Goal: Information Seeking & Learning: Understand process/instructions

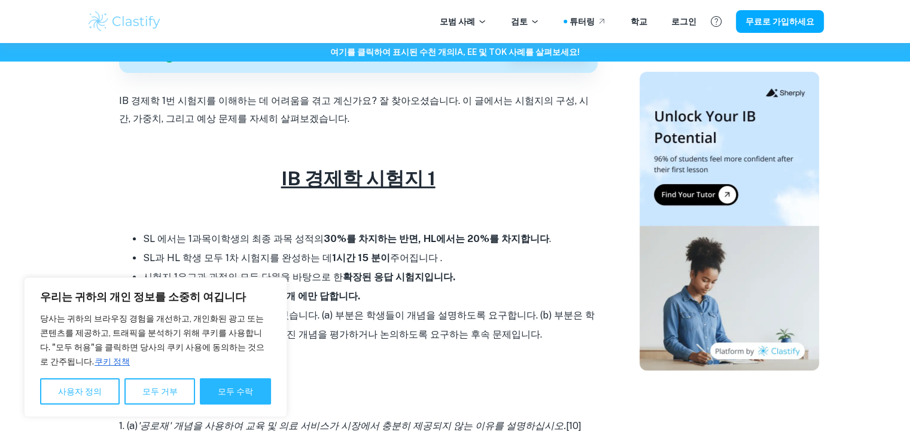
scroll to position [479, 0]
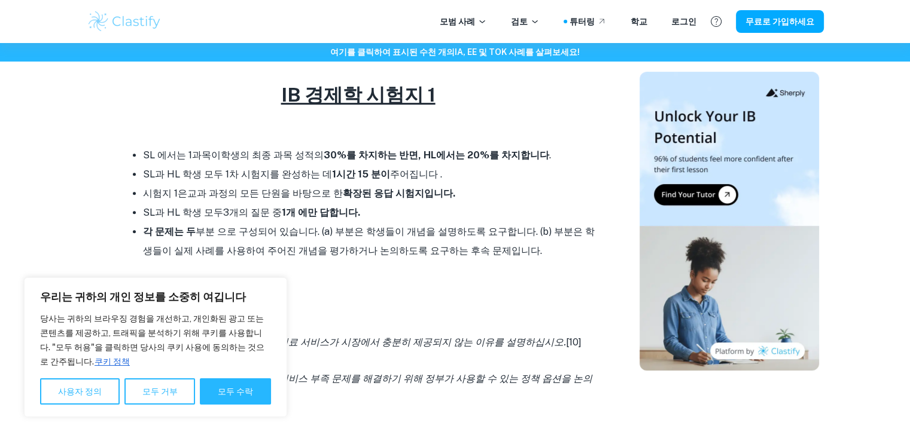
drag, startPoint x: 284, startPoint y: 158, endPoint x: 432, endPoint y: 170, distance: 148.9
click at [432, 170] on ul "SL 에서는 1과목이 학생의 최종 과목 성적의 30%를 차지하는 반면 , HL에서는 20%를 차지합니다 . SL과 HL 학생 모두 1차 시험지…" at bounding box center [358, 203] width 479 height 115
click at [426, 214] on li "SL과 HL 학생 모두 3개의 질문 중 1개 에만 답합니다." at bounding box center [370, 212] width 455 height 19
click at [163, 389] on font "모두 거부" at bounding box center [159, 392] width 35 height 10
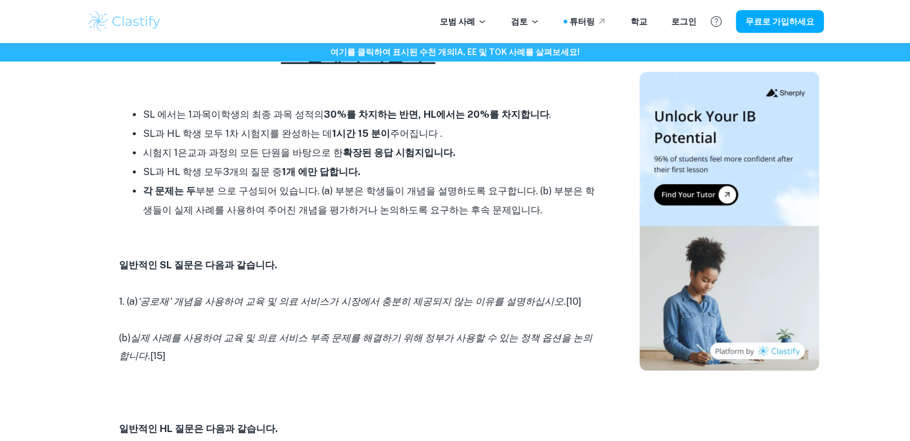
scroll to position [538, 0]
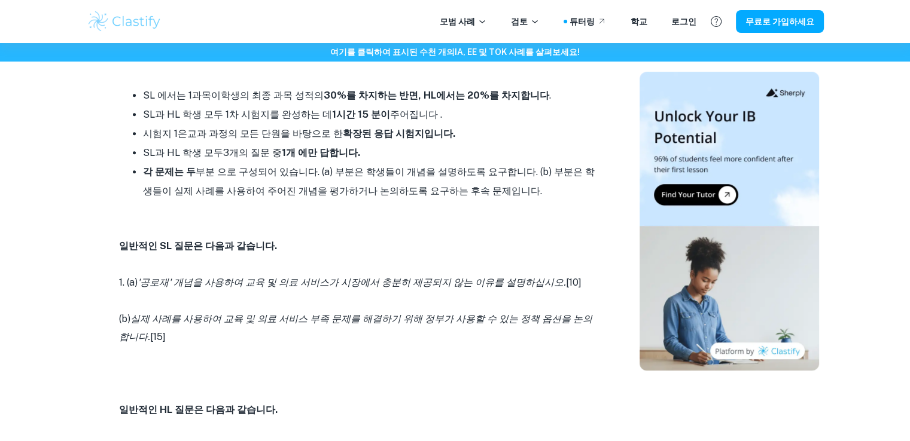
drag, startPoint x: 526, startPoint y: 289, endPoint x: 629, endPoint y: 290, distance: 102.9
click at [629, 290] on div "IB 경제학 시험지 1 보이 텍 지음 • [DATE] 경제학 IA 에 [DATE] 피드백을 받으세요 공식 IB 시험관에 의해서만 채점됨 자세히…" at bounding box center [455, 337] width 737 height 1566
click at [236, 321] on font "실제 사례를 사용하여 교육 및 의료 서비스 부족 문제를 해결하기 위해 정부가 사용할 수 있는 정책 옵션을 논의합니다." at bounding box center [355, 327] width 473 height 29
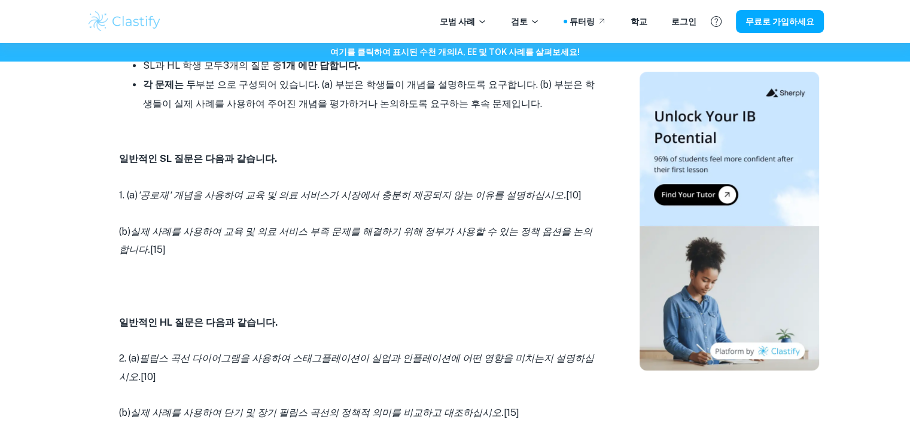
scroll to position [718, 0]
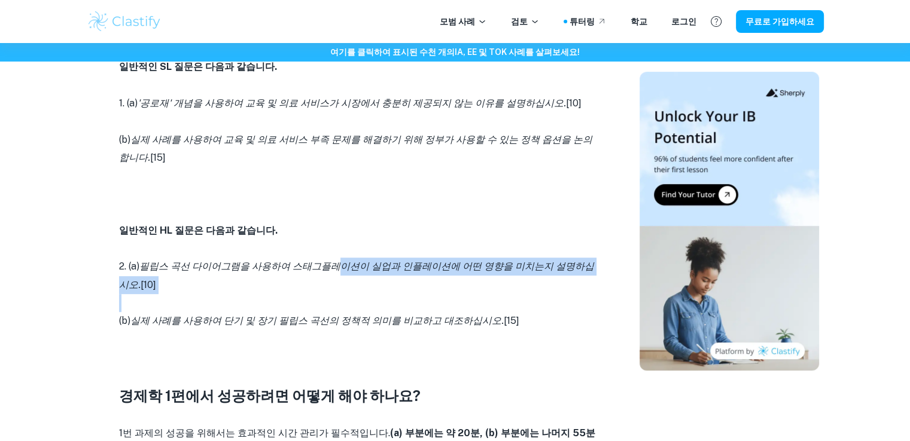
drag, startPoint x: 342, startPoint y: 266, endPoint x: 467, endPoint y: 310, distance: 133.2
click at [470, 304] on div "IB 경제학 1번 시험지를 이해하는 데 어려움을 겪고 계신가요? 잘 찾아오셨습니다. 이 글에서는 시험지의 구성, 시간, 가중치, 그리고 예상 …" at bounding box center [358, 288] width 479 height 1038
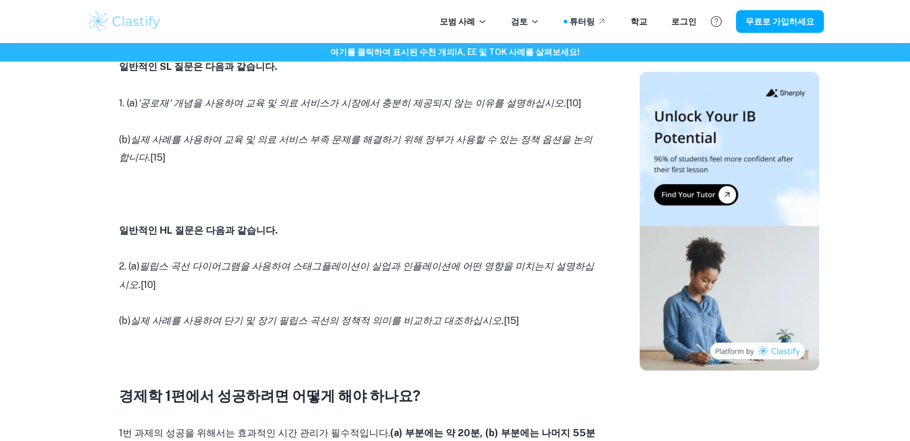
click at [460, 327] on font "실제 사례를 사용하여 단기 및 장기 필립스 곡선의 정책적 의미를 비교하고 대조하십시오." at bounding box center [316, 320] width 373 height 11
drag, startPoint x: 173, startPoint y: 272, endPoint x: 420, endPoint y: 296, distance: 247.6
click at [420, 296] on div "IB 경제학 1번 시험지를 이해하는 데 어려움을 겪고 계신가요? 잘 찾아오셨습니다. 이 글에서는 시험지의 구성, 시간, 가중치, 그리고 예상 …" at bounding box center [358, 288] width 479 height 1038
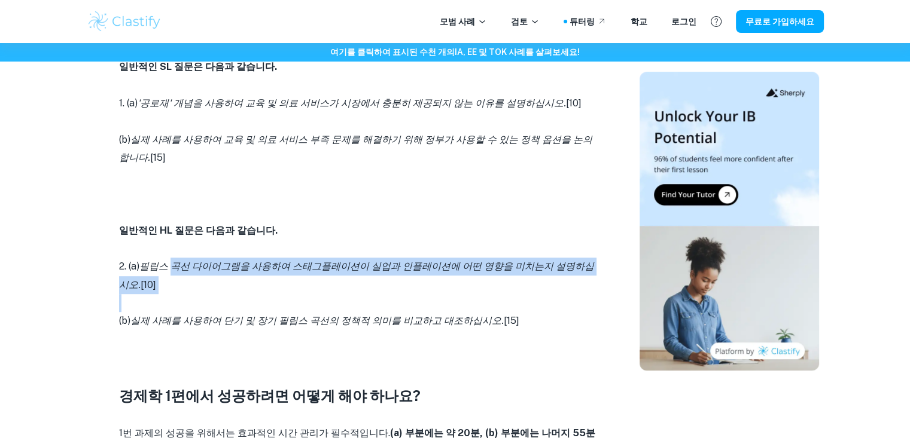
drag, startPoint x: 232, startPoint y: 319, endPoint x: 499, endPoint y: 327, distance: 267.5
click at [499, 327] on p "(b) 실제 사례를 사용하여 단기 및 장기 필립스 곡선의 정책적 의미를 비교하고 대조하십시오. [15]" at bounding box center [358, 321] width 479 height 18
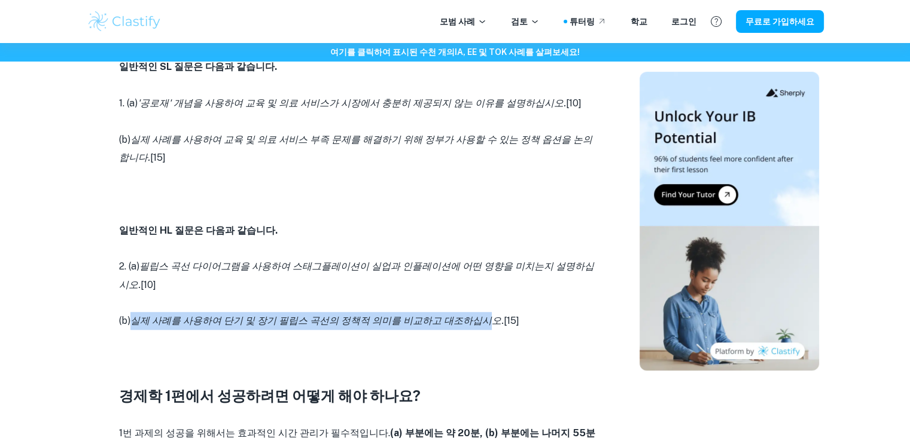
drag, startPoint x: 136, startPoint y: 321, endPoint x: 463, endPoint y: 321, distance: 326.6
click at [463, 321] on font "실제 사례를 사용하여 단기 및 장기 필립스 곡선의 정책적 의미를 비교하고 대조하십시오." at bounding box center [316, 320] width 373 height 11
click at [349, 320] on font "실제 사례를 사용하여 단기 및 장기 필립스 곡선의 정책적 의미를 비교하고 대조하십시오." at bounding box center [316, 320] width 373 height 11
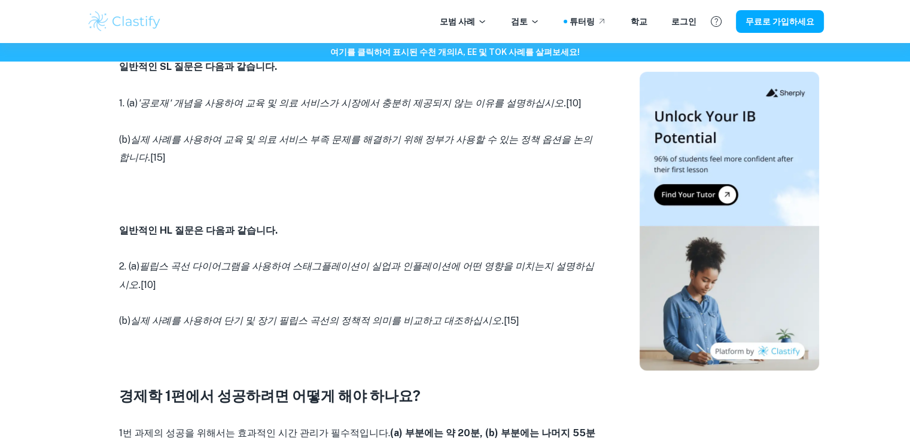
click at [472, 324] on font "실제 사례를 사용하여 단기 및 장기 필립스 곡선의 정책적 의미를 비교하고 대조하십시오." at bounding box center [316, 320] width 373 height 11
drag, startPoint x: 323, startPoint y: 323, endPoint x: 434, endPoint y: 324, distance: 110.7
click at [434, 324] on font "실제 사례를 사용하여 단기 및 장기 필립스 곡선의 정책적 의미를 비교하고 대조하십시오." at bounding box center [316, 320] width 373 height 11
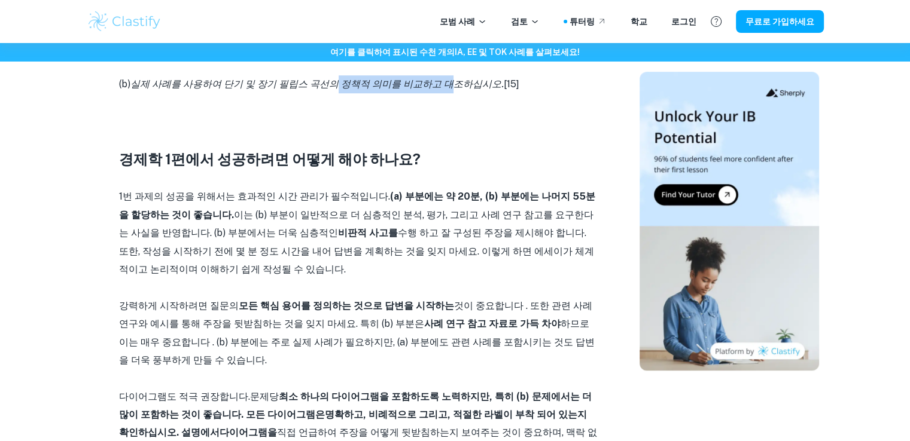
scroll to position [957, 0]
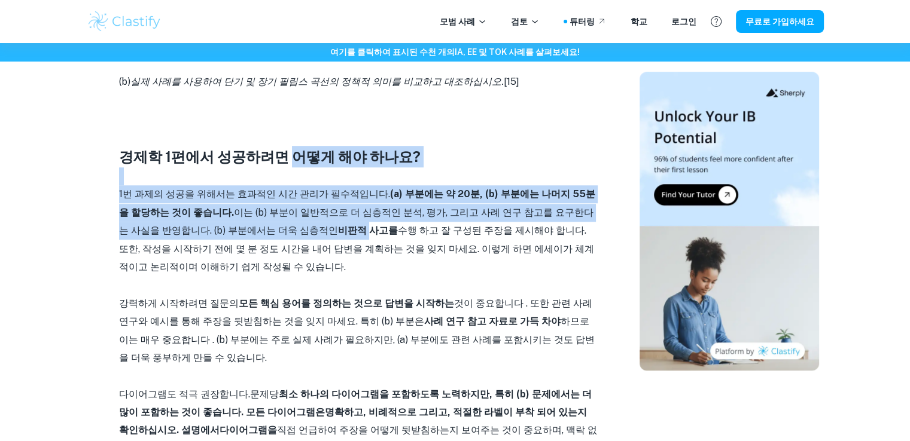
drag, startPoint x: 282, startPoint y: 165, endPoint x: 302, endPoint y: 240, distance: 77.9
click at [301, 239] on div "IB 경제학 1번 시험지를 이해하는 데 어려움을 겪고 계신가요? 잘 찾아오셨습니다. 이 글에서는 시험지의 구성, 시간, 가중치, 그리고 예상 …" at bounding box center [358, 49] width 479 height 1038
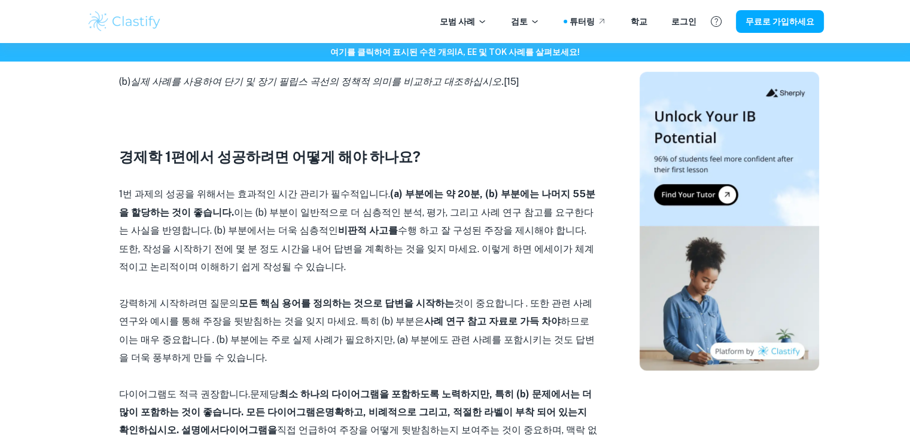
click at [313, 249] on font "수행 하고 잘 구성된 주장을 제시해야 합니다. 또한, 작성을 시작하기 전에 몇 분 정도 시간을 내어 답변을 계획하는 것을 잊지 마세요. 이렇게…" at bounding box center [356, 249] width 475 height 48
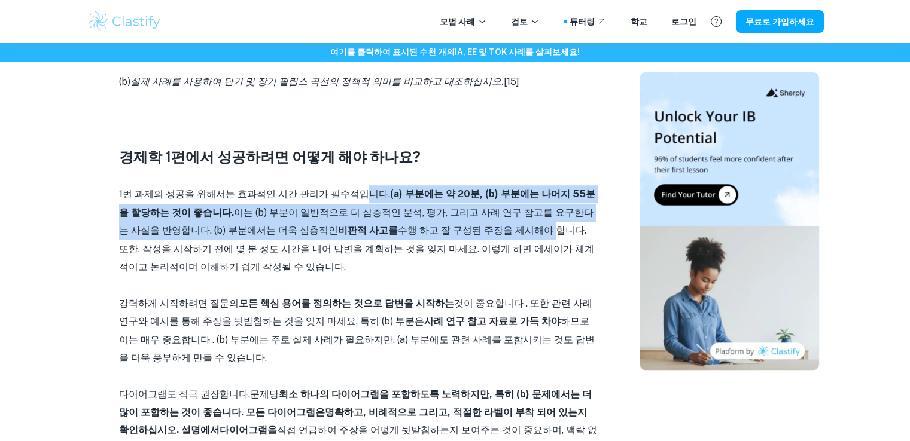
drag, startPoint x: 366, startPoint y: 195, endPoint x: 467, endPoint y: 245, distance: 112.4
click at [467, 241] on p "1번 과제의 성공을 위해서는 효과적인 시간 관리가 필수적입니다. (a) 부분에는 약 20분, (b) 부분에는 나머지 55분을 할당하는 것이 좋…" at bounding box center [358, 230] width 479 height 91
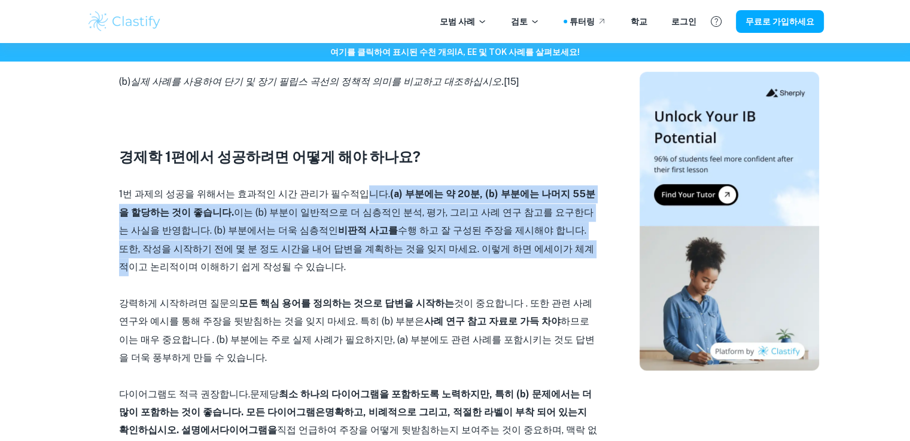
click at [465, 252] on font "수행 하고 잘 구성된 주장을 제시해야 합니다. 또한, 작성을 시작하기 전에 몇 분 정도 시간을 내어 답변을 계획하는 것을 잊지 마세요. 이렇게…" at bounding box center [356, 249] width 475 height 48
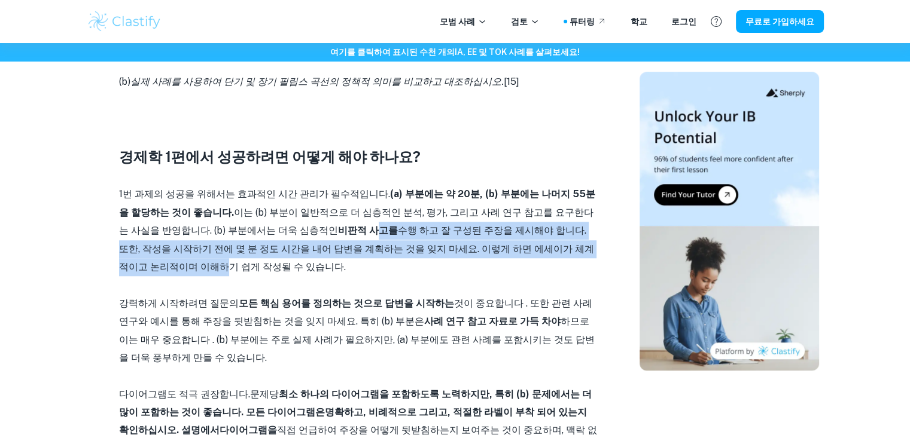
drag, startPoint x: 306, startPoint y: 226, endPoint x: 560, endPoint y: 250, distance: 254.8
click at [560, 250] on p "1번 과제의 성공을 위해서는 효과적인 시간 관리가 필수적입니다. (a) 부분에는 약 20분, (b) 부분에는 나머지 55분을 할당하는 것이 좋…" at bounding box center [358, 230] width 479 height 91
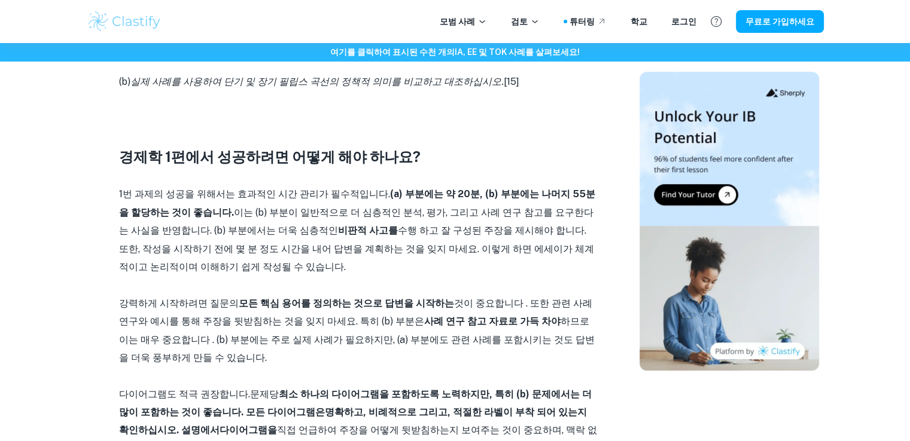
click at [559, 261] on p "1번 과제의 성공을 위해서는 효과적인 시간 관리가 필수적입니다. (a) 부분에는 약 20분, (b) 부분에는 나머지 55분을 할당하는 것이 좋…" at bounding box center [358, 230] width 479 height 91
drag, startPoint x: 375, startPoint y: 243, endPoint x: 476, endPoint y: 264, distance: 103.1
click at [476, 264] on p "1번 과제의 성공을 위해서는 효과적인 시간 관리가 필수적입니다. (a) 부분에는 약 20분, (b) 부분에는 나머지 55분을 할당하는 것이 좋…" at bounding box center [358, 230] width 479 height 91
click at [426, 303] on font "모든 핵심 용어를 정의하는 것으로 답변을 시작하는" at bounding box center [346, 303] width 215 height 11
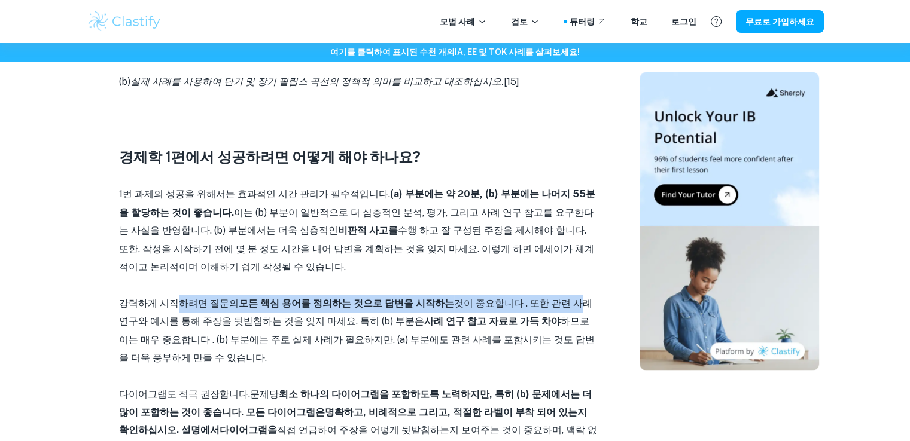
drag, startPoint x: 175, startPoint y: 301, endPoint x: 545, endPoint y: 303, distance: 370.3
click at [545, 303] on p "강력하게 시작하려면 질문의 모든 핵심 용어를 정의하는 것으로 답변을 시작하는 것이 중요합니다 . 또한 관련 사례 연구와 예시를 통해 주장을 뒷…" at bounding box center [358, 331] width 479 height 73
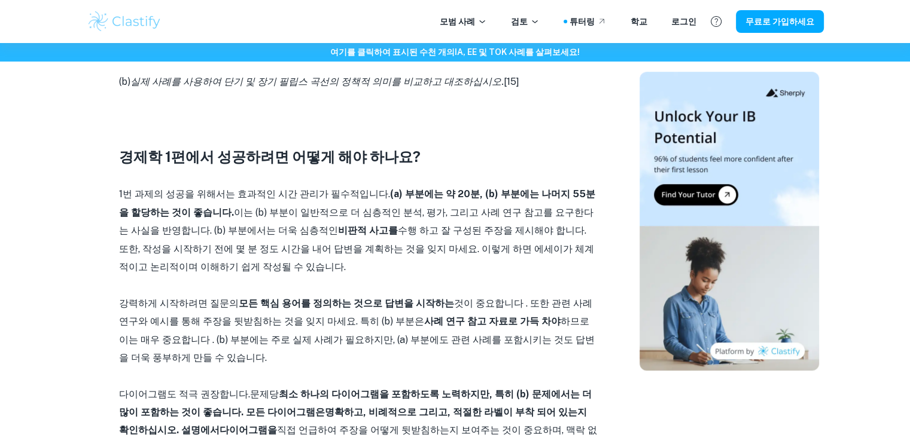
click at [547, 304] on font "것이 중요합니다 . 또한 관련 사례 연구와 예시를 통해 주장을 뒷받침하는 것을 잊지 마세요. 특히 (b) 부분은" at bounding box center [355, 312] width 473 height 29
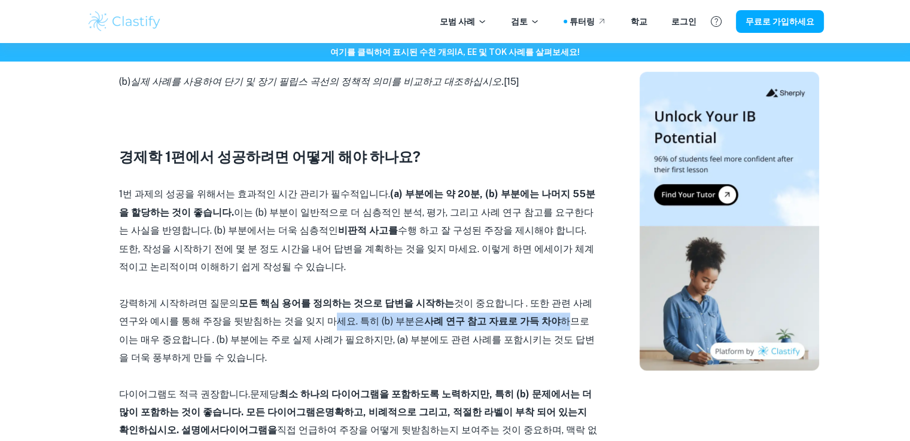
drag, startPoint x: 287, startPoint y: 314, endPoint x: 505, endPoint y: 328, distance: 219.4
click at [505, 328] on p "강력하게 시작하려면 질문의 모든 핵심 용어를 정의하는 것으로 답변을 시작하는 것이 중요합니다 . 또한 관련 사례 연구와 예시를 통해 주장을 뒷…" at bounding box center [358, 331] width 479 height 73
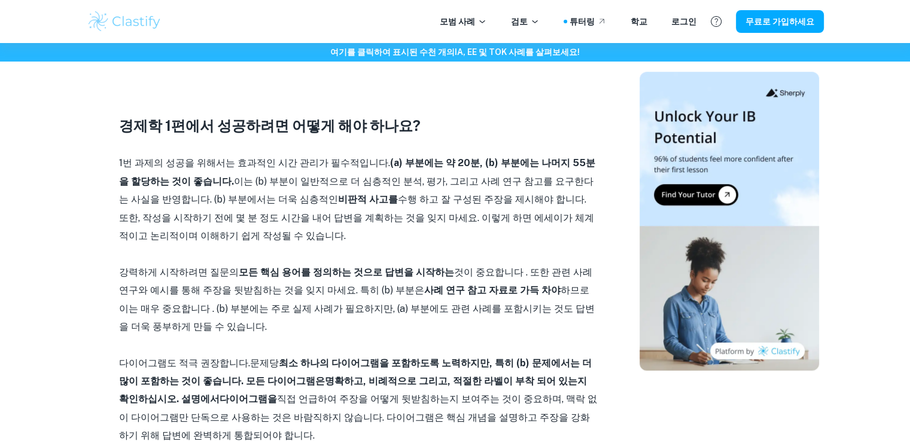
scroll to position [1017, 0]
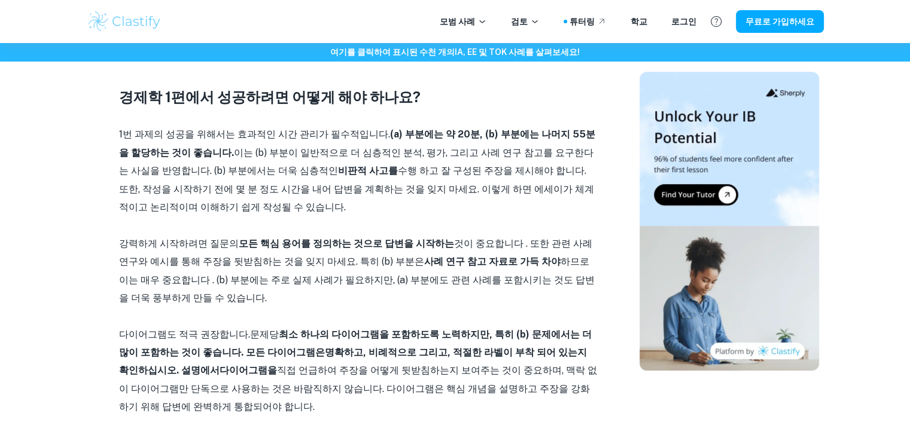
drag, startPoint x: 211, startPoint y: 280, endPoint x: 414, endPoint y: 301, distance: 204.4
click at [414, 301] on p "강력하게 시작하려면 질문의 모든 핵심 용어를 정의하는 것으로 답변을 시작하는 것이 중요합니다 . 또한 관련 사례 연구와 예시를 통해 주장을 뒷…" at bounding box center [358, 271] width 479 height 73
click at [428, 351] on font "명확하고, 비례적으로 그리고, 적절한 라벨이 부착 되어 있는지 확인하십시오. 설명에서" at bounding box center [353, 361] width 468 height 29
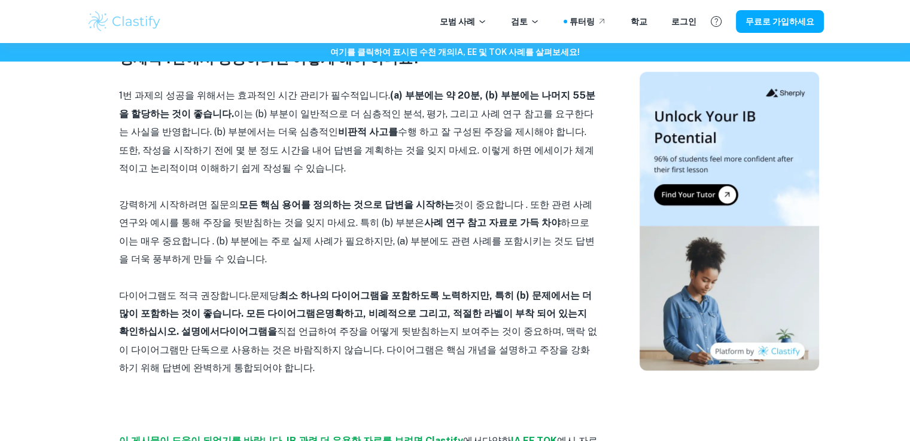
scroll to position [1077, 0]
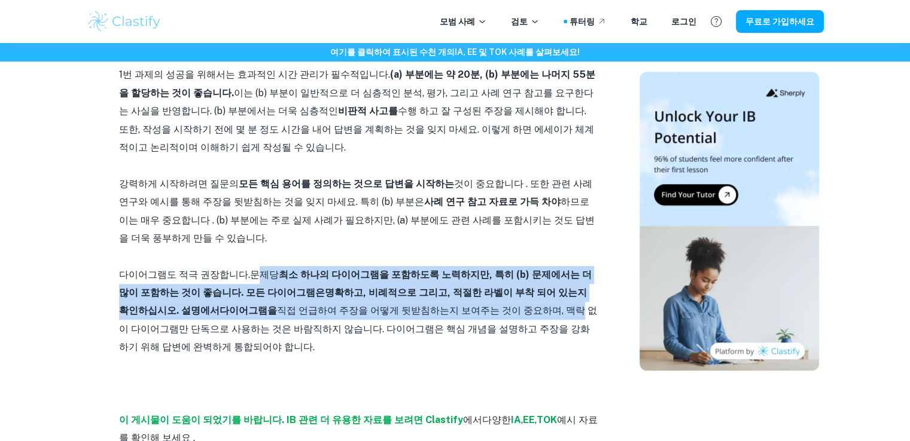
drag, startPoint x: 266, startPoint y: 267, endPoint x: 487, endPoint y: 307, distance: 224.3
click at [487, 307] on p "다이어그램도 적극 권장합니다. 문제당 최소 하나의 다이어그램을 포함하도록 노력하지만, 특히 (b) 문제에서는 더 많이 포함하는 것이 좋습니다.…" at bounding box center [358, 311] width 479 height 91
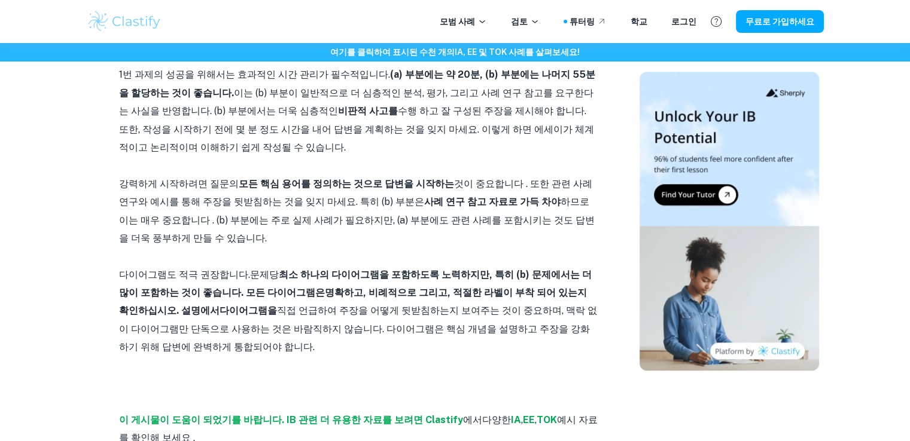
click at [520, 308] on font ", 맥락 없이 다이어그램만 단독으로 사용하는 것은 바람직하지 않습니다. 다이어그램은 핵심 개념을 설명하고 주장을 강화하기 위해 답변에 완벽하게…" at bounding box center [358, 329] width 478 height 48
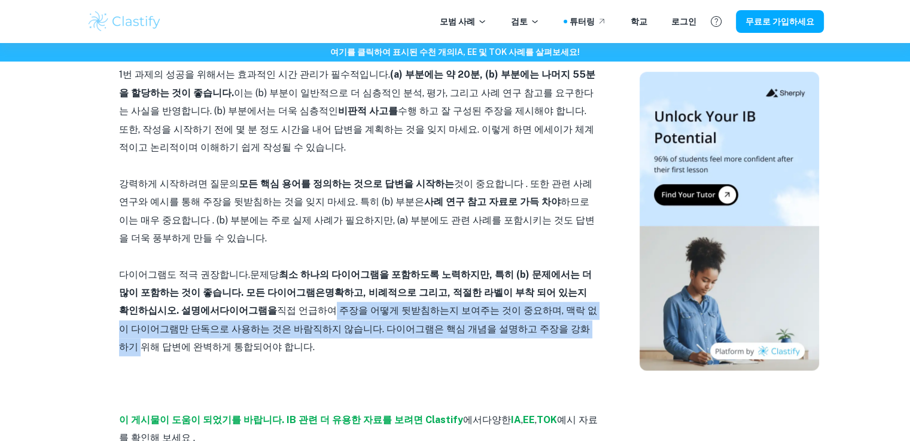
drag, startPoint x: 258, startPoint y: 313, endPoint x: 482, endPoint y: 323, distance: 223.3
click at [482, 323] on p "다이어그램도 적극 권장합니다. 문제당 최소 하나의 다이어그램을 포함하도록 노력하지만, 특히 (b) 문제에서는 더 많이 포함하는 것이 좋습니다.…" at bounding box center [358, 311] width 479 height 91
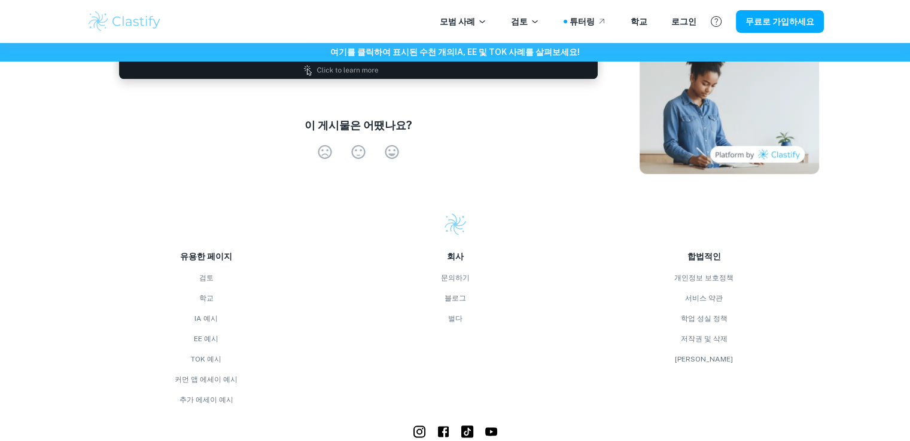
scroll to position [1555, 0]
